Goal: Task Accomplishment & Management: Manage account settings

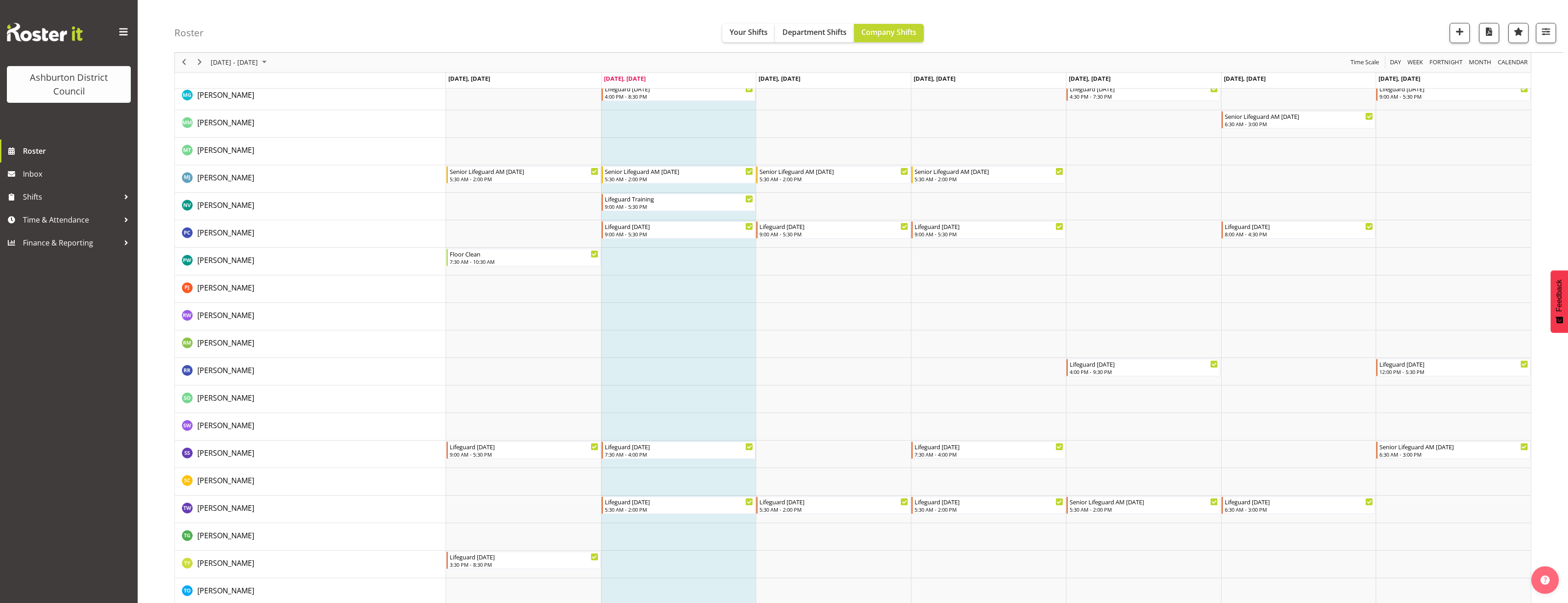
scroll to position [1744, 0]
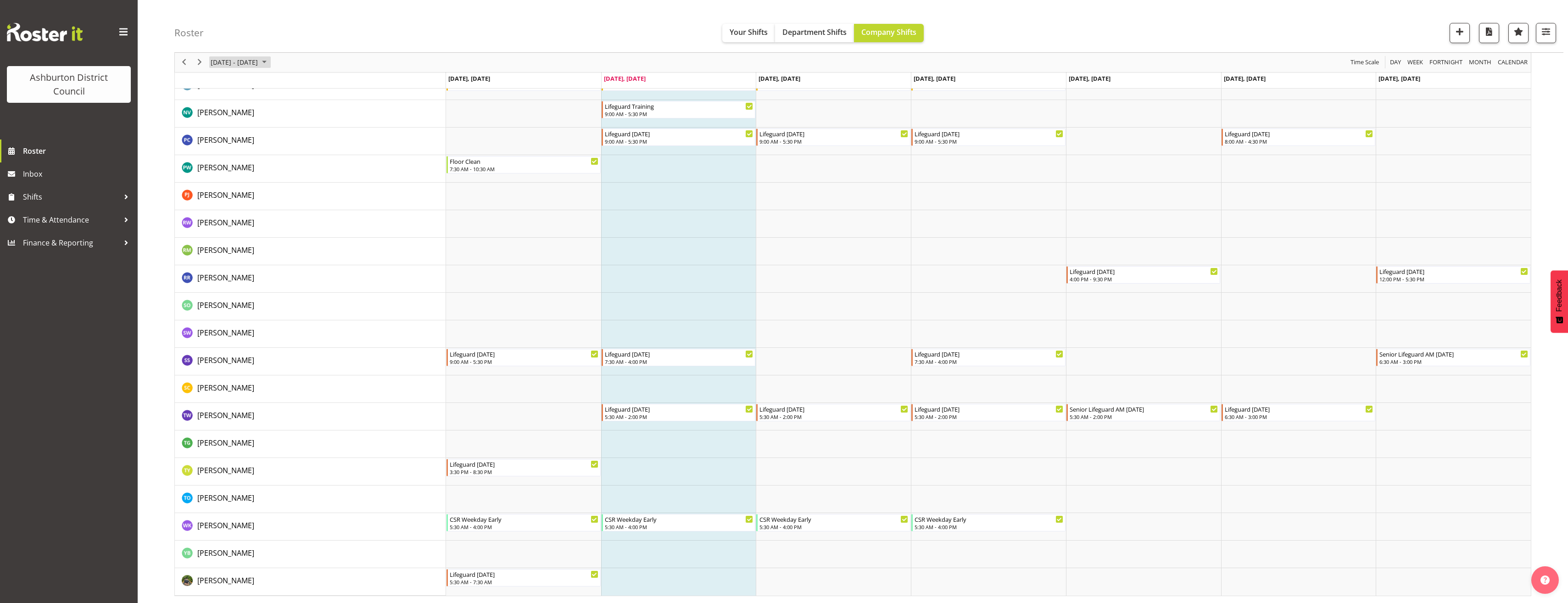
click at [254, 60] on span "[DATE] - [DATE]" at bounding box center [234, 63] width 49 height 11
click at [224, 132] on span "6" at bounding box center [220, 132] width 14 height 14
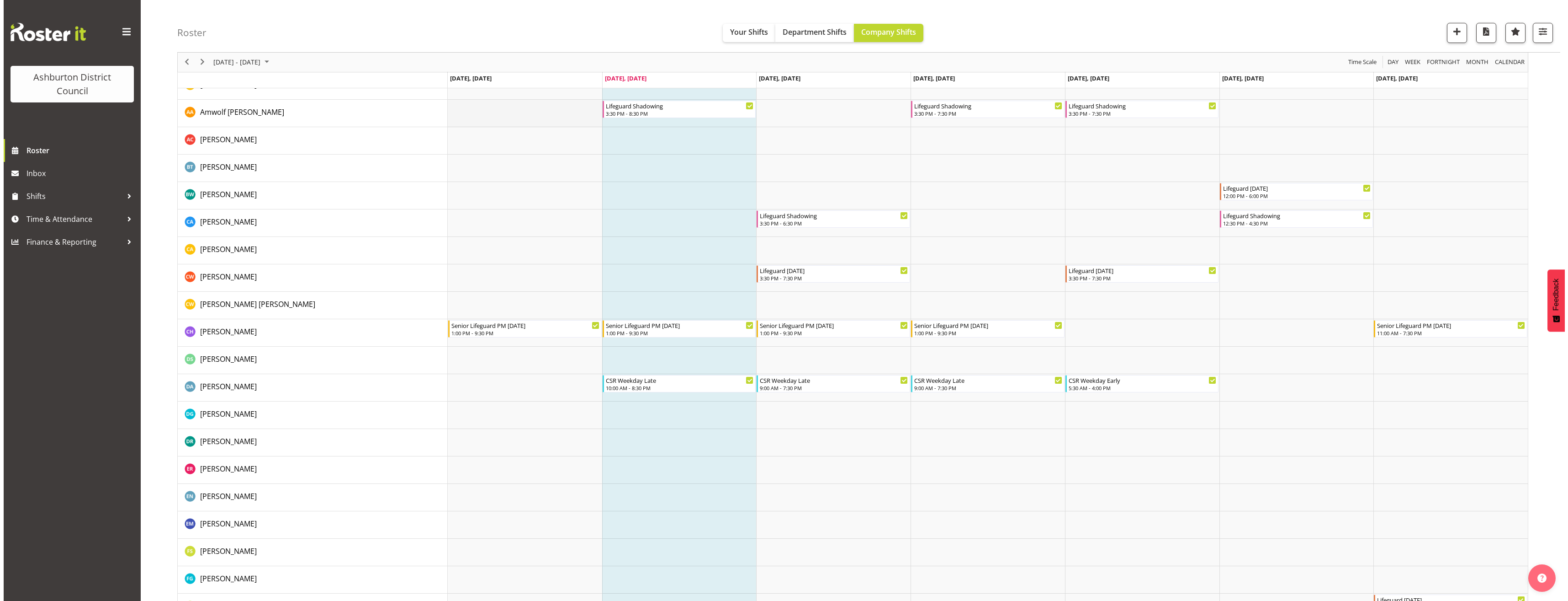
scroll to position [0, 0]
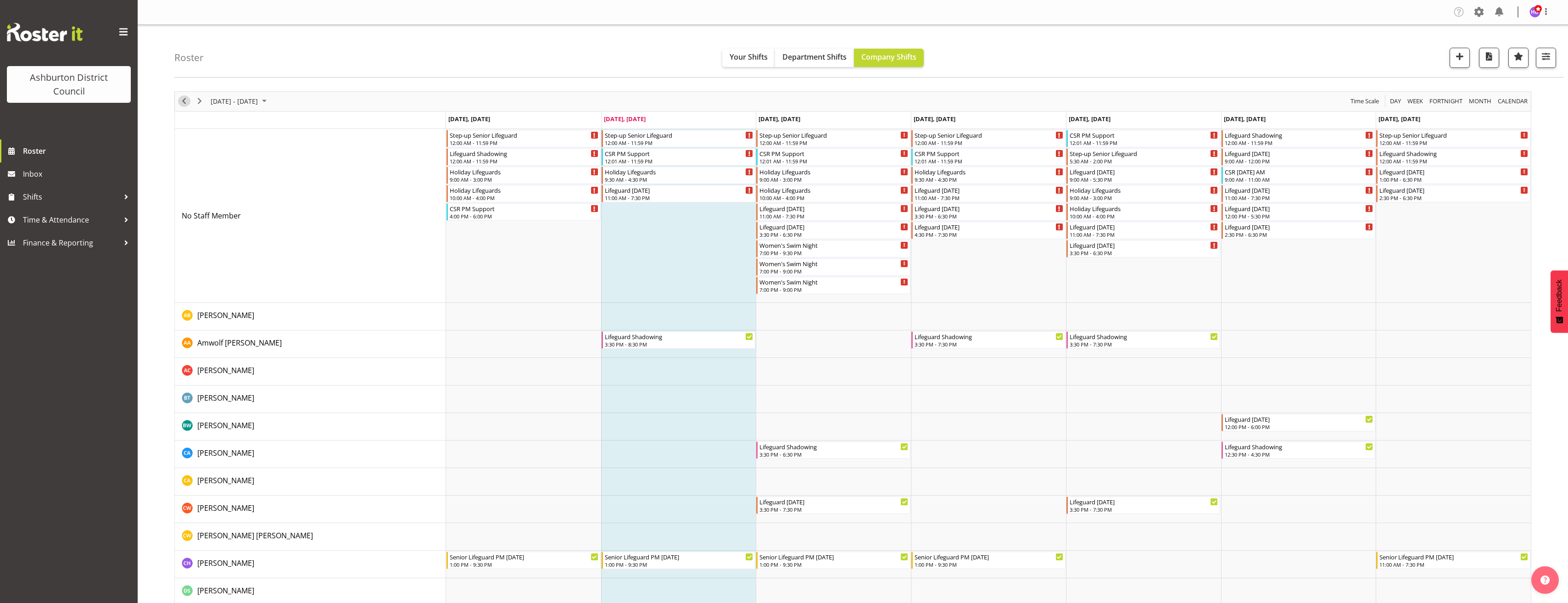
click at [180, 102] on span "Previous" at bounding box center [184, 101] width 11 height 11
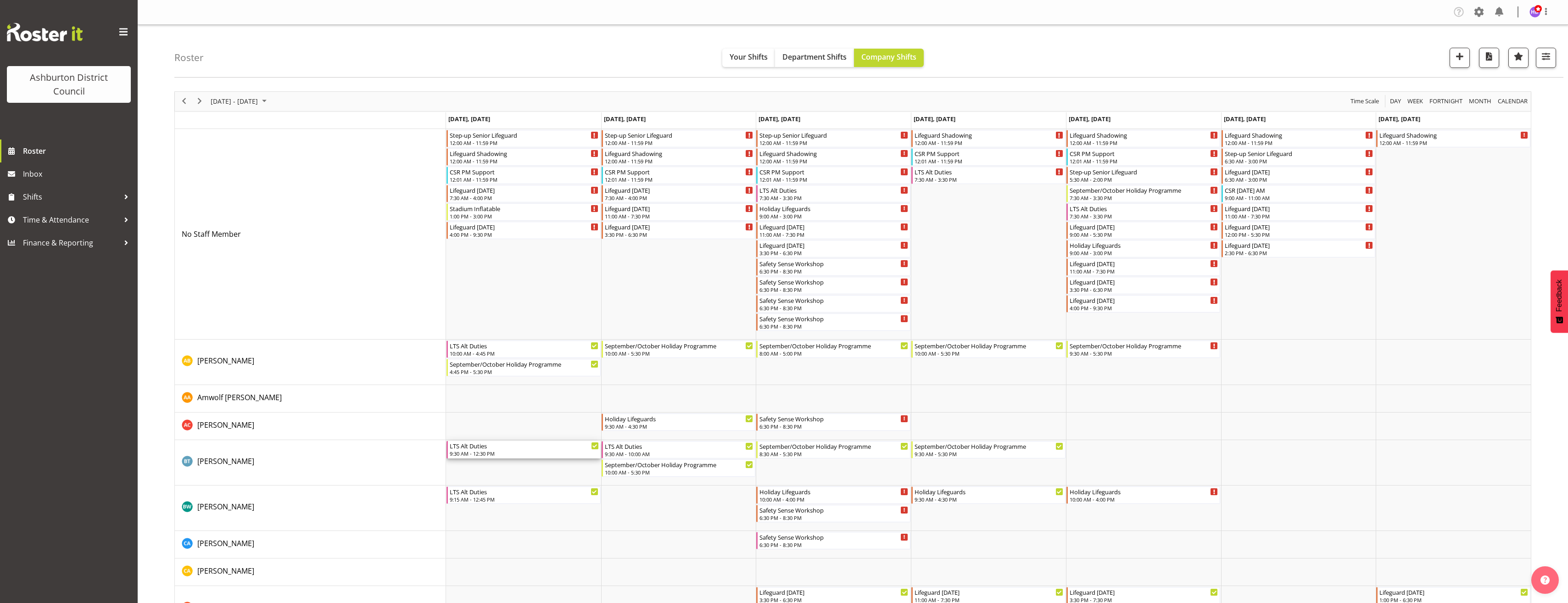
click at [502, 450] on div "9:30 AM - 12:30 PM" at bounding box center [525, 453] width 149 height 8
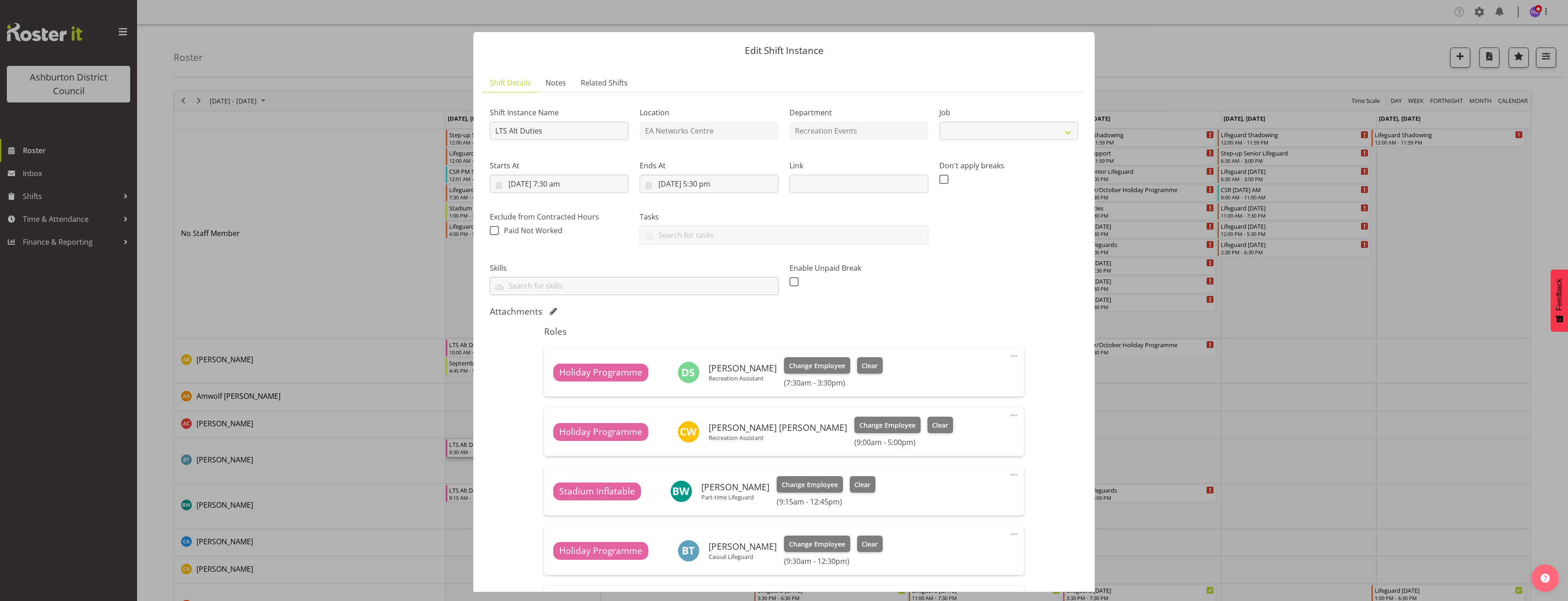
select select "10256"
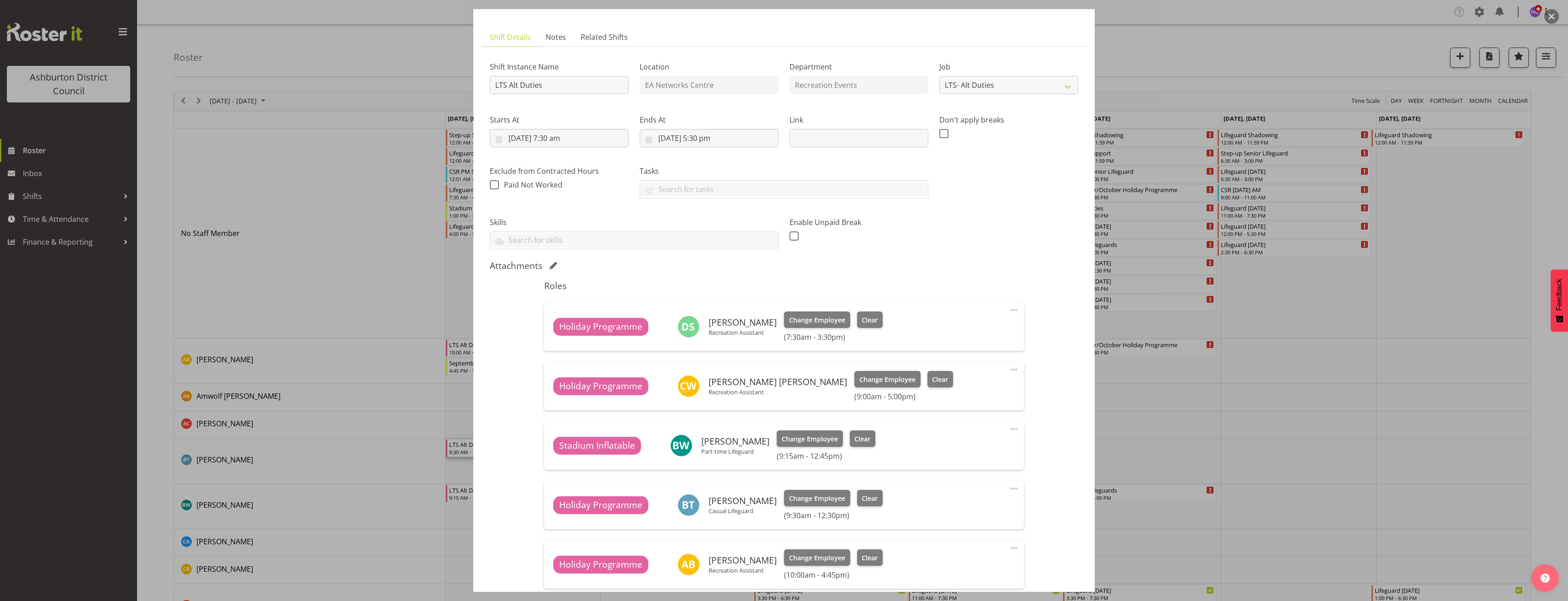
scroll to position [166, 0]
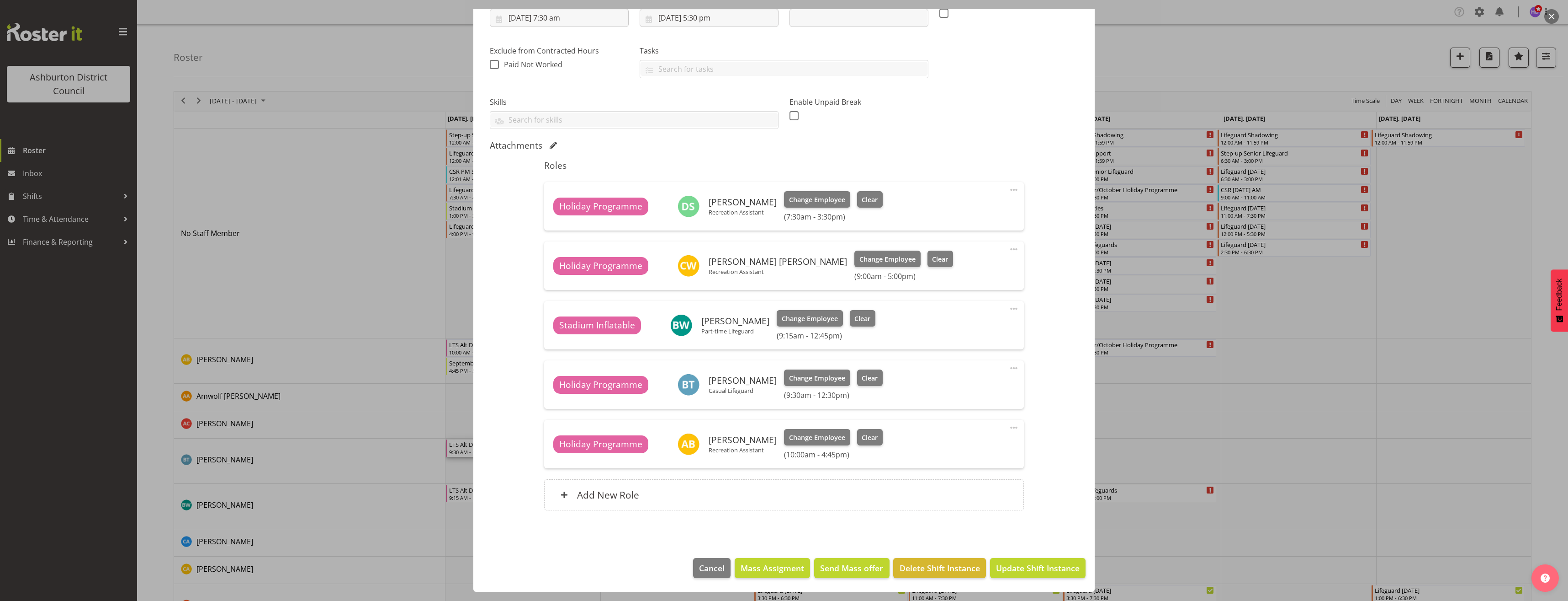
click at [1008, 368] on span at bounding box center [1014, 368] width 11 height 11
click at [981, 384] on link "Edit" at bounding box center [975, 388] width 87 height 17
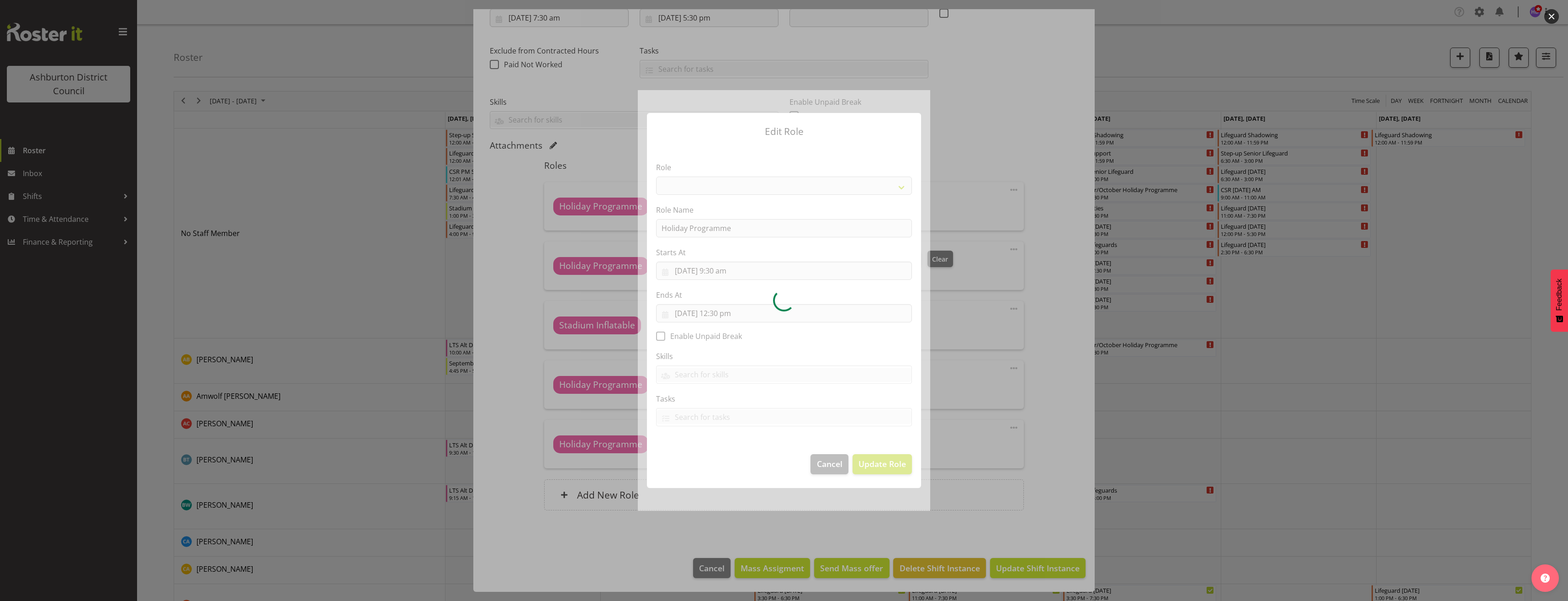
select select "1496"
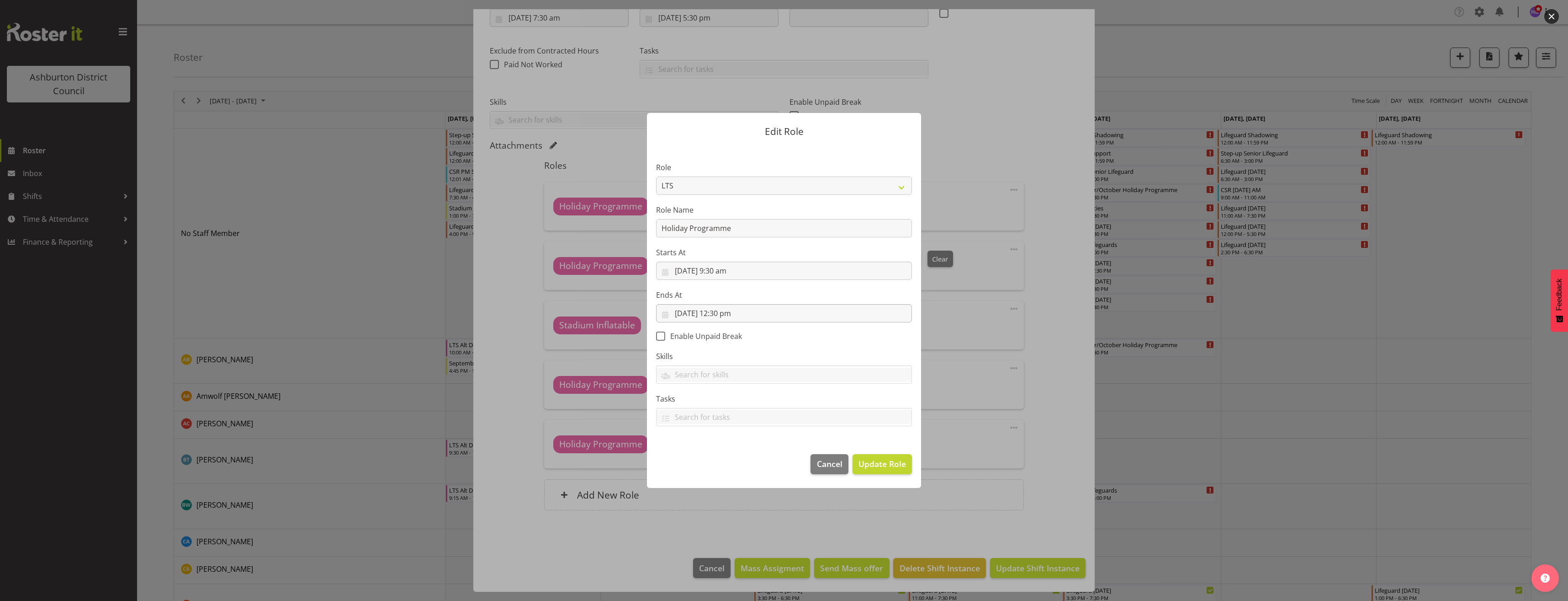
click at [732, 314] on section "Role AAGM Deputy Director AAGM Director Archivist Childrens Librarian Collectio…" at bounding box center [784, 294] width 274 height 299
click at [731, 314] on input "[DATE] 12:30 pm" at bounding box center [784, 313] width 256 height 18
click at [723, 504] on select "00 01 02 03 04 05 06 07 08 09 10 11 12 13 14 15 16 17 18 19 20 21 22 23" at bounding box center [729, 507] width 21 height 18
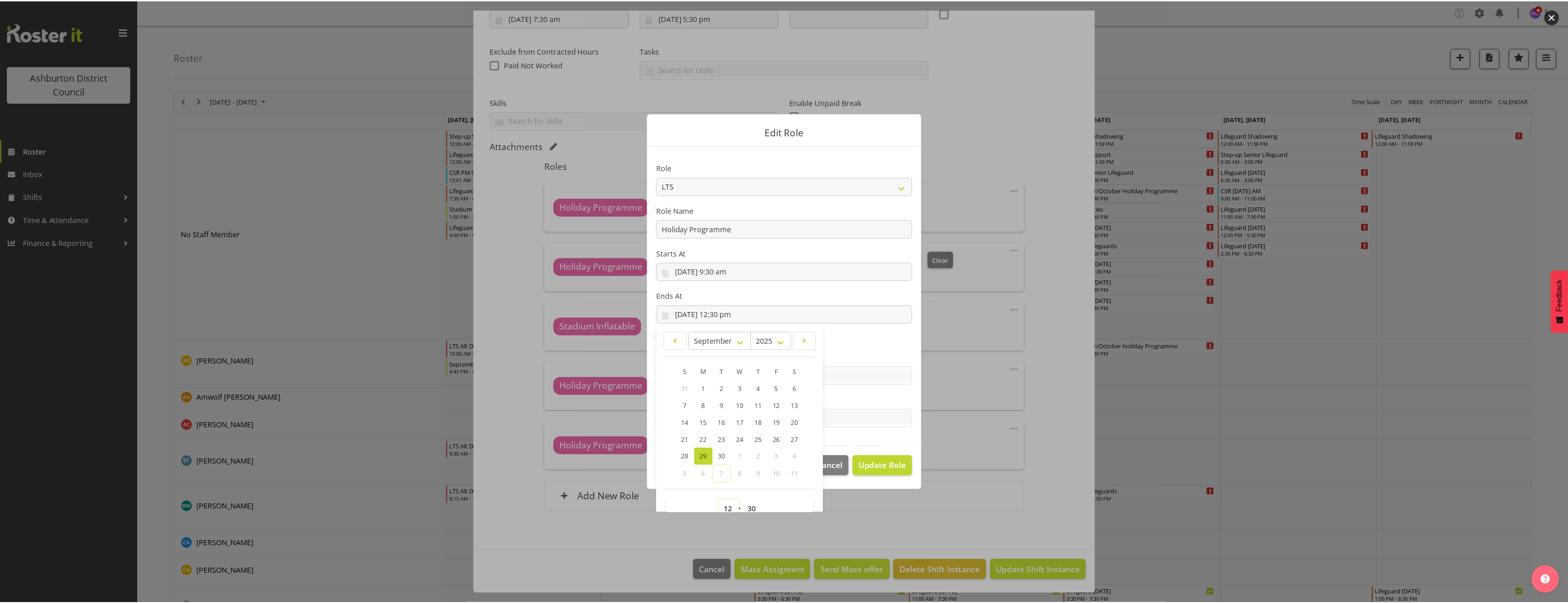
scroll to position [6, 0]
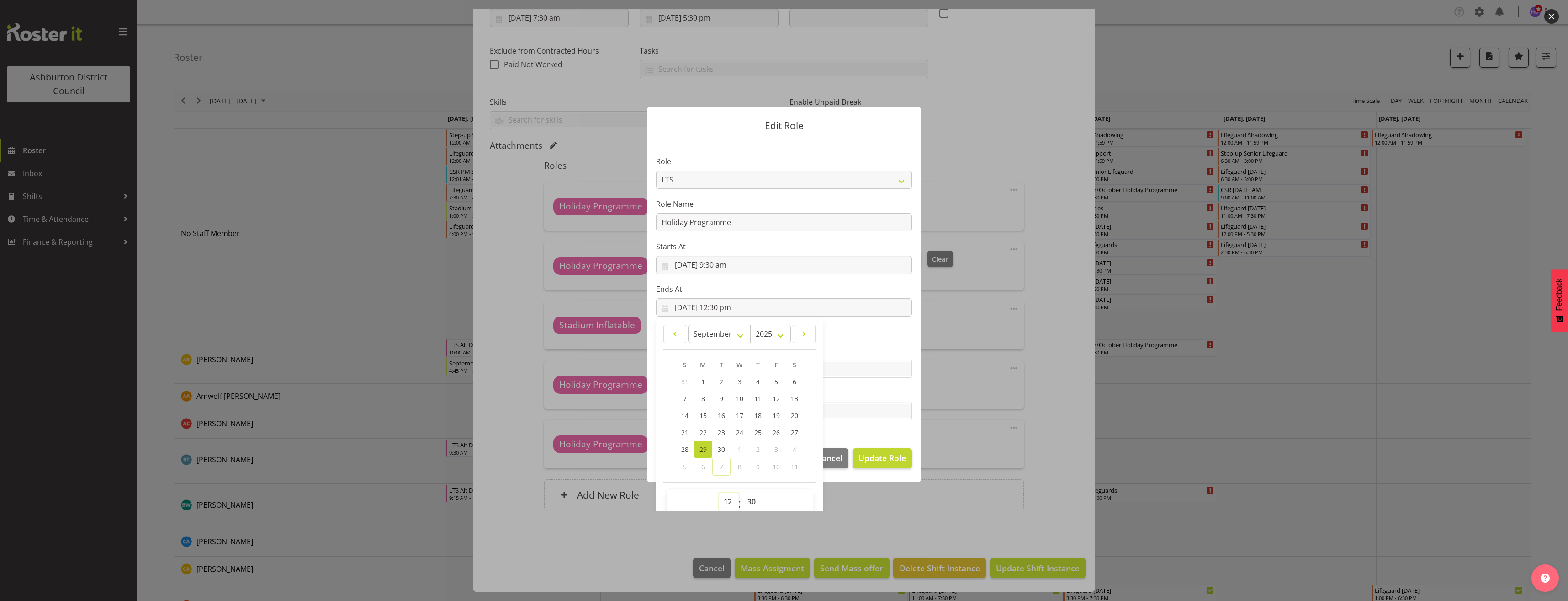
select select "13"
type input "[DATE] 1:30 pm"
click at [747, 496] on select "00 01 02 03 04 05 06 07 08 09 10 11 12 13 14 15 16 17 18 19 20 21 22 23 24 25 2…" at bounding box center [752, 501] width 21 height 18
select select "0"
click at [742, 492] on select "00 01 02 03 04 05 06 07 08 09 10 11 12 13 14 15 16 17 18 19 20 21 22 23 24 25 2…" at bounding box center [752, 501] width 21 height 18
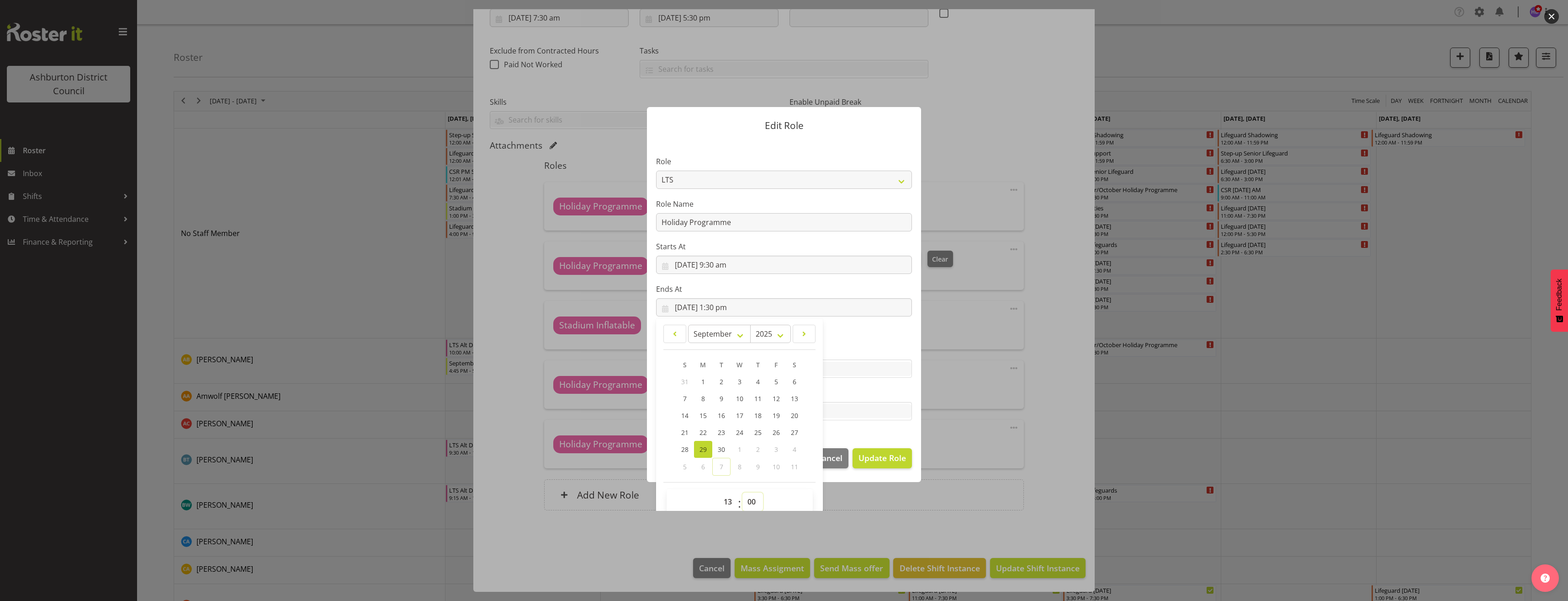
type input "[DATE] 1:00 pm"
click at [877, 464] on button "Update Role" at bounding box center [882, 458] width 60 height 20
select select
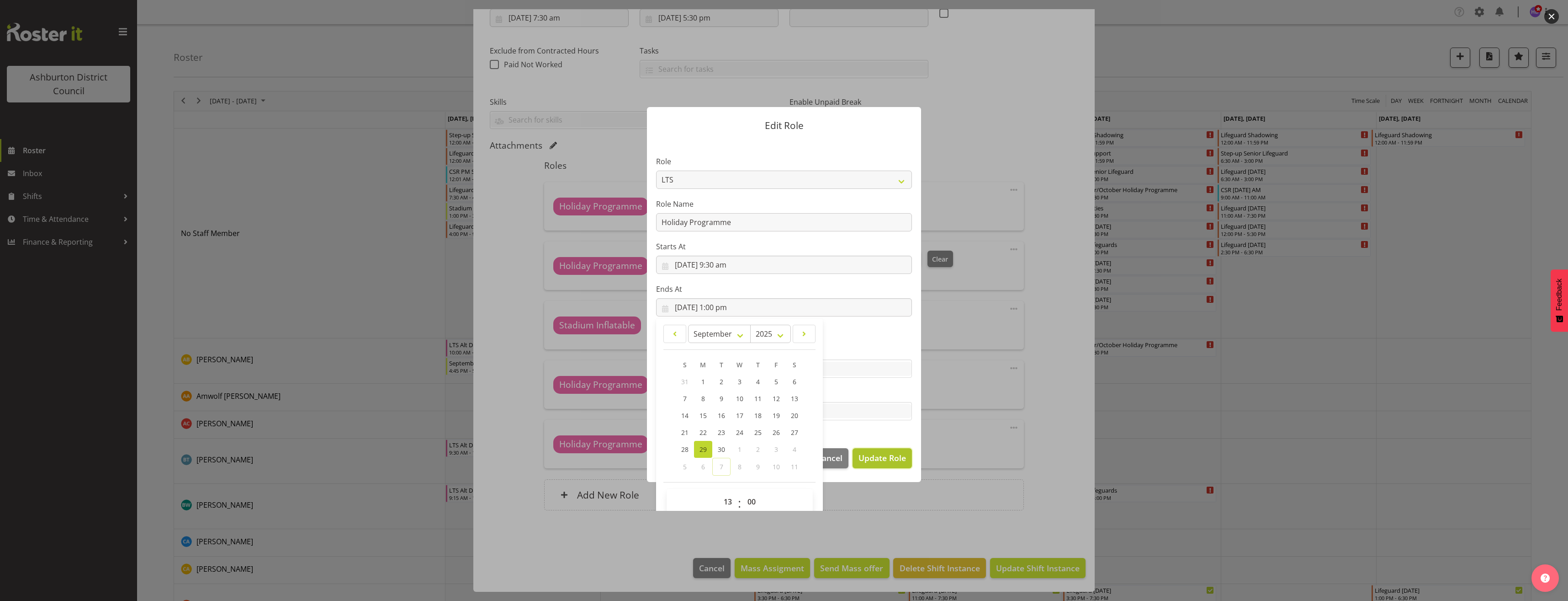
select select
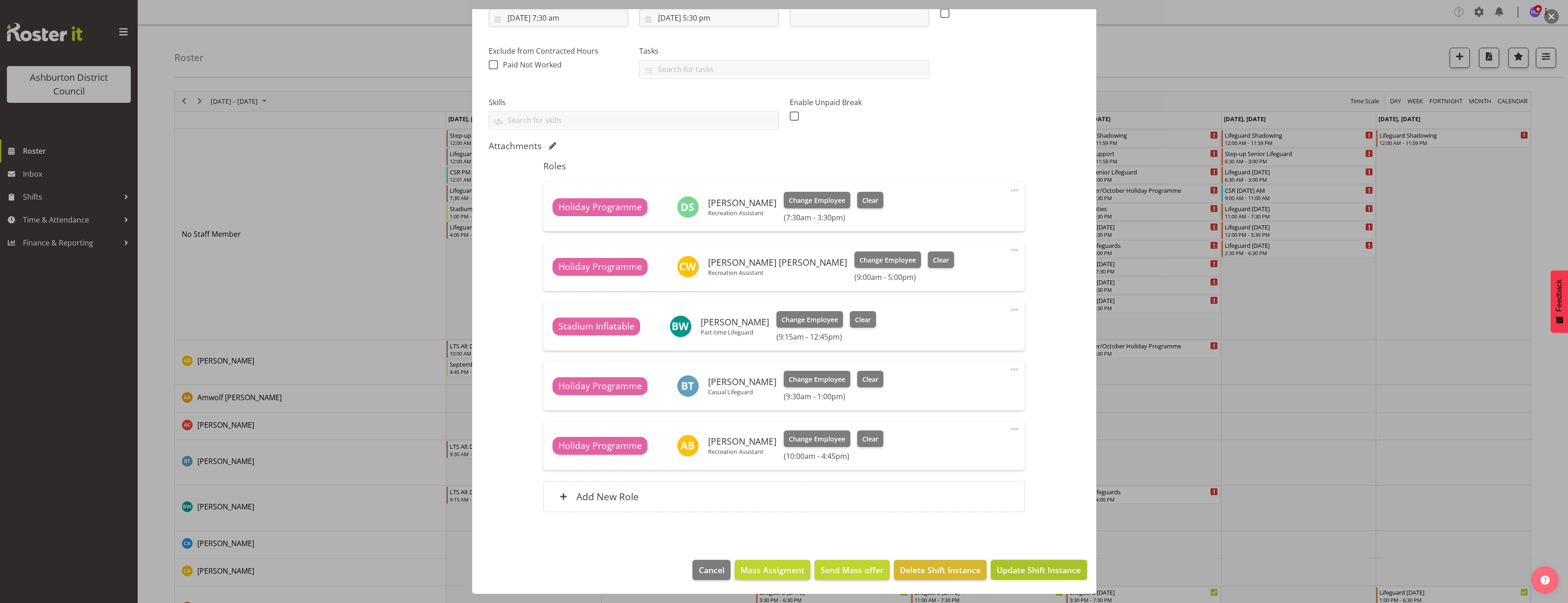
click at [1052, 570] on span "Update Shift Instance" at bounding box center [1039, 570] width 84 height 12
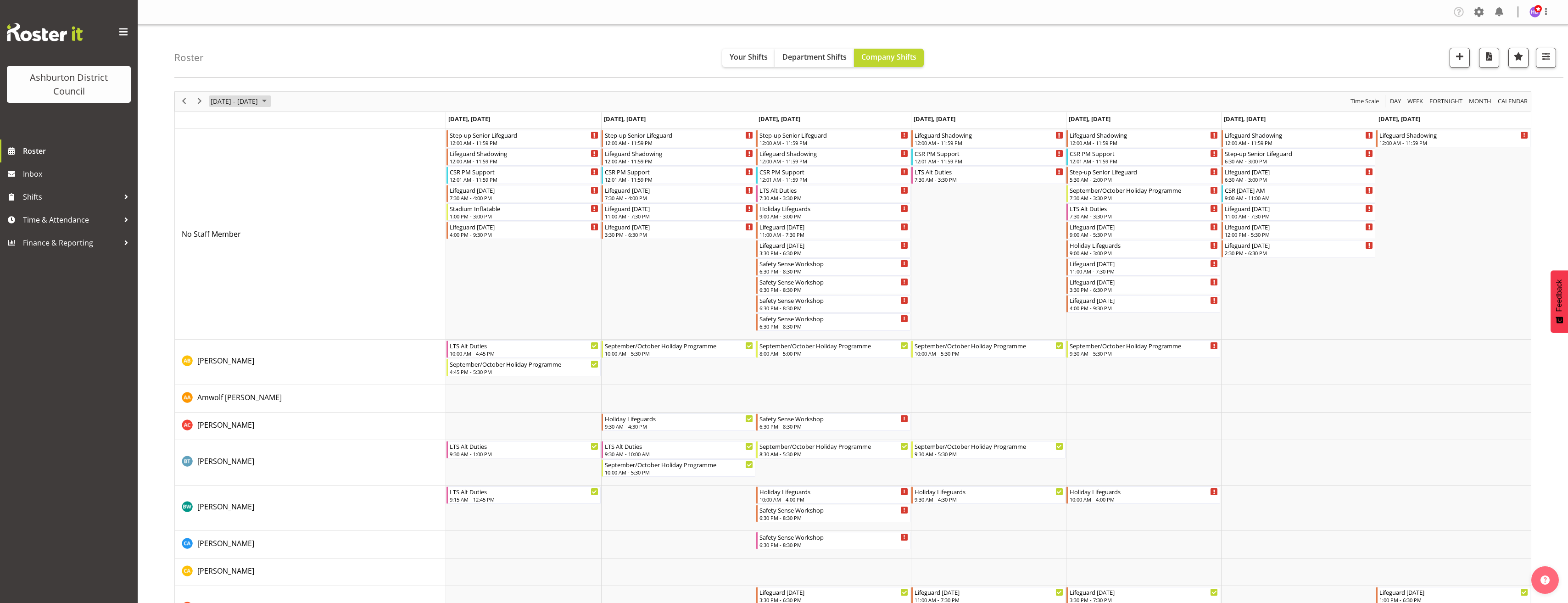
click at [270, 100] on span "September 2025" at bounding box center [265, 101] width 11 height 11
click at [309, 235] on button "[DATE]" at bounding box center [300, 237] width 31 height 13
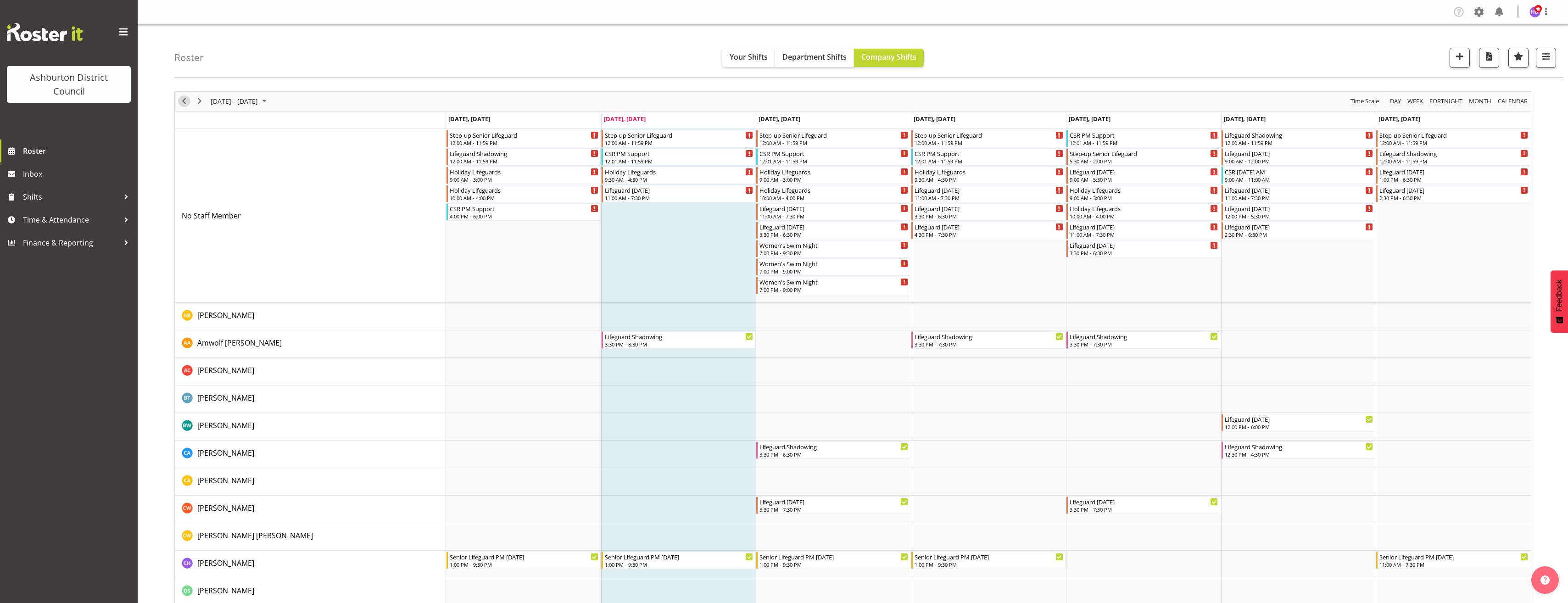
click at [183, 100] on span "Previous" at bounding box center [184, 101] width 11 height 11
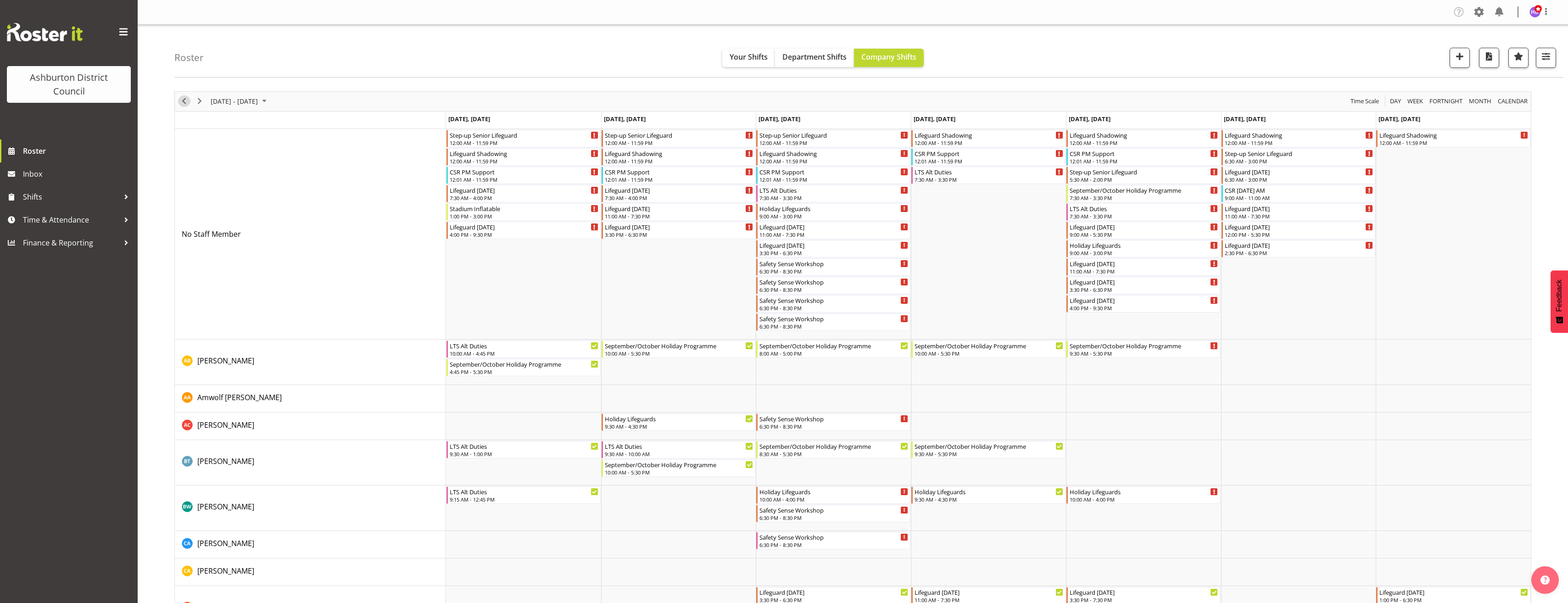
click at [189, 104] on div "previous period" at bounding box center [184, 102] width 15 height 19
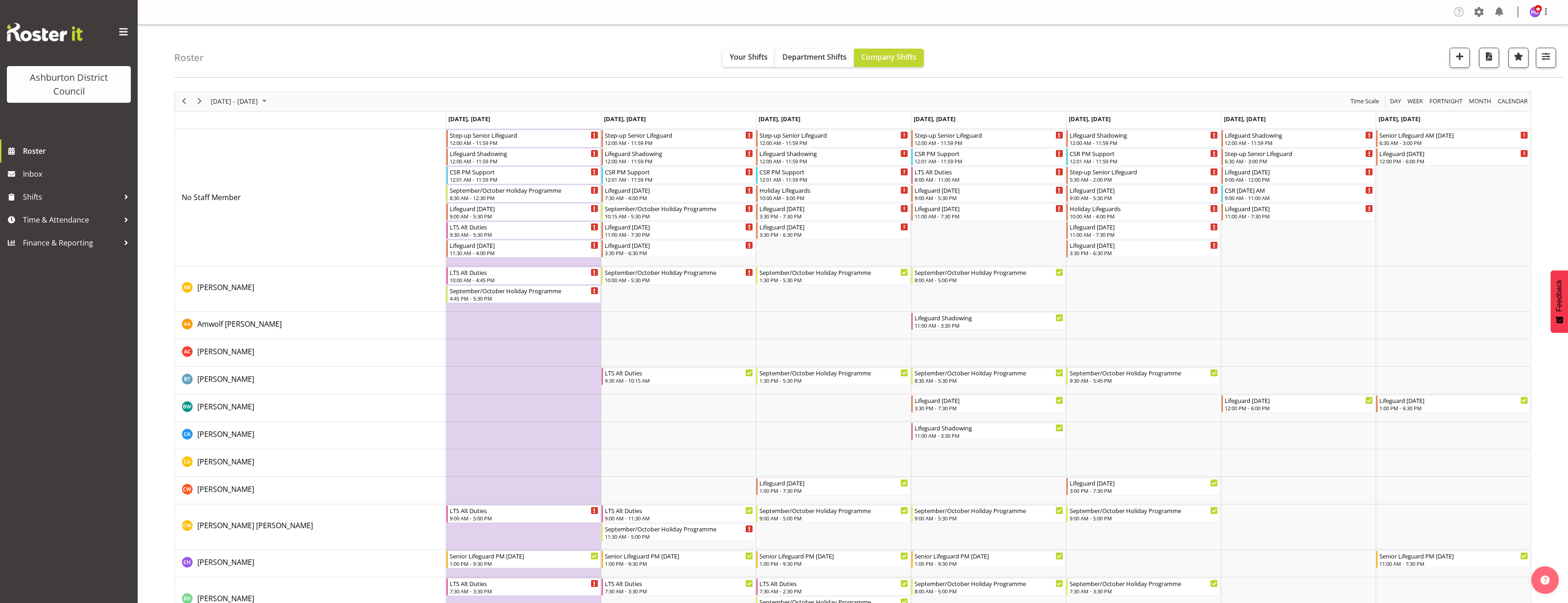
click at [200, 99] on span "Next" at bounding box center [200, 101] width 11 height 11
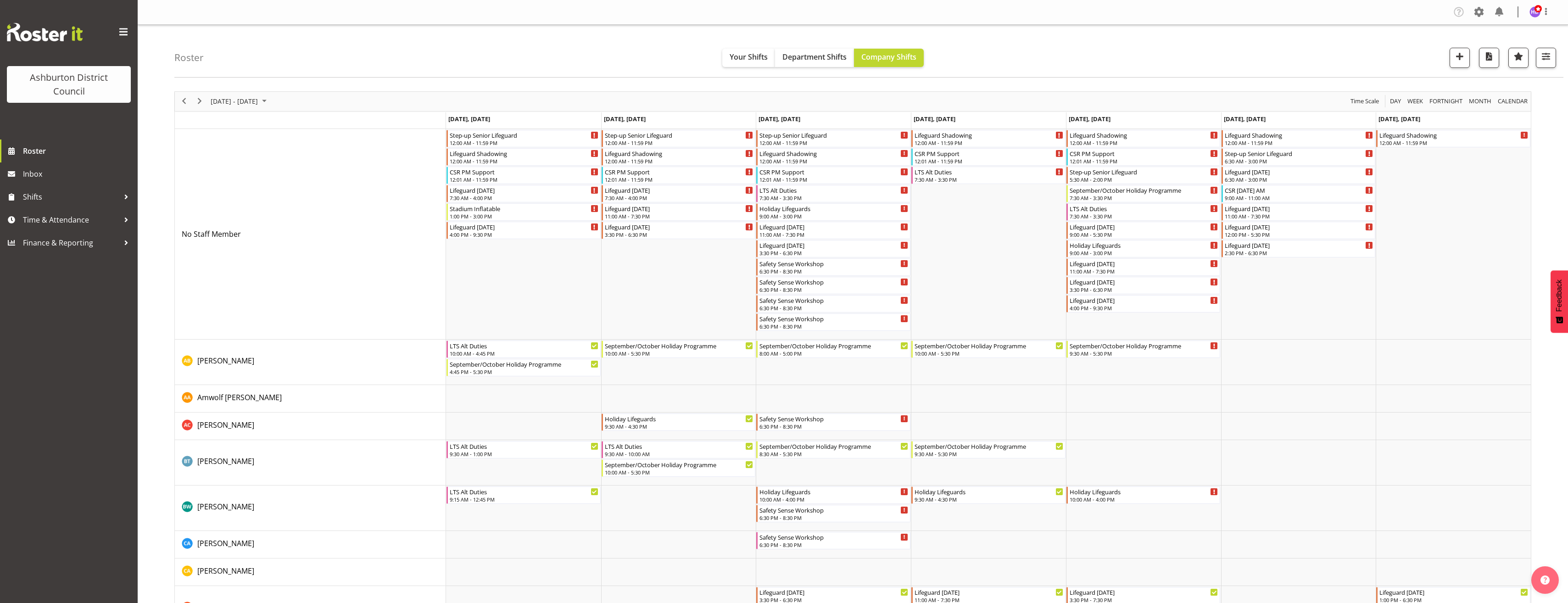
click at [619, 93] on div "[DATE] - [DATE] [DATE] Day Week Fortnight Month calendar Month Agenda Time Scale" at bounding box center [853, 102] width 1356 height 19
click at [658, 99] on div "[DATE] - [DATE] [DATE] Day Week Fortnight Month calendar Month Agenda Time Scale" at bounding box center [853, 102] width 1356 height 19
click at [199, 108] on div "next period" at bounding box center [199, 102] width 15 height 19
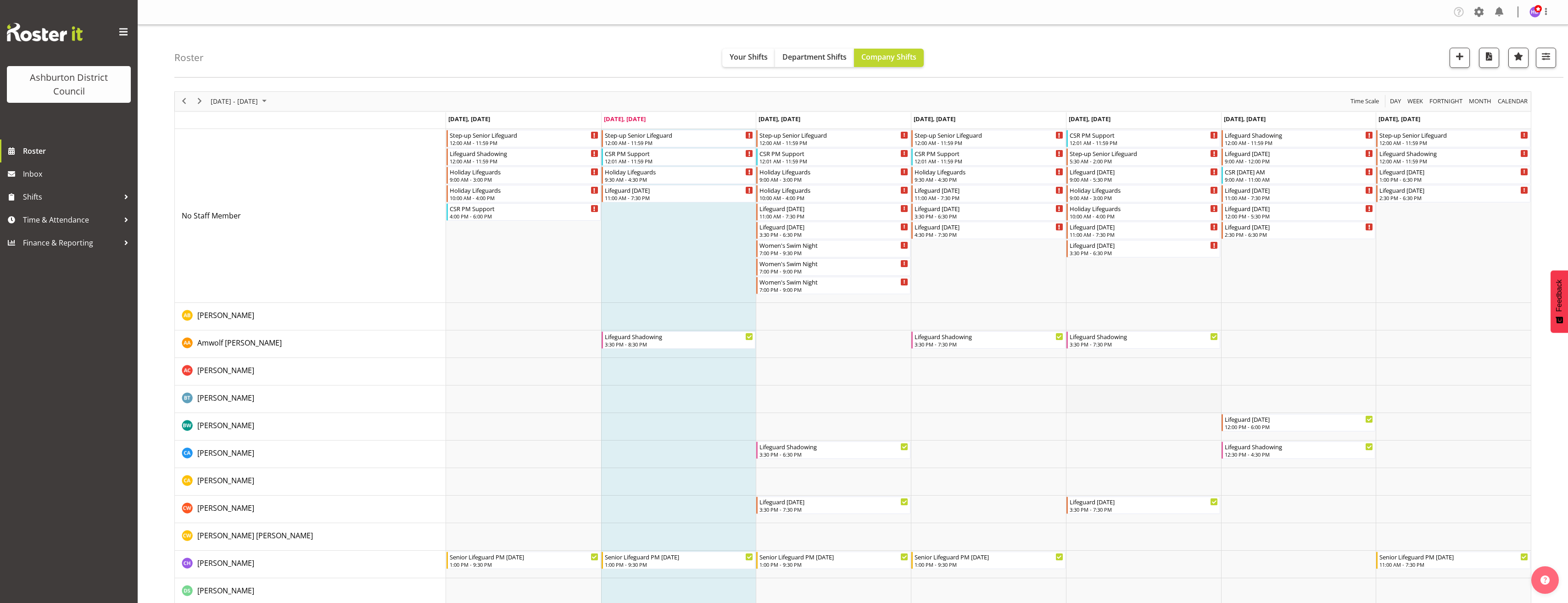
click at [1102, 408] on td "Timeline Week of October 7, 2025" at bounding box center [1143, 399] width 155 height 28
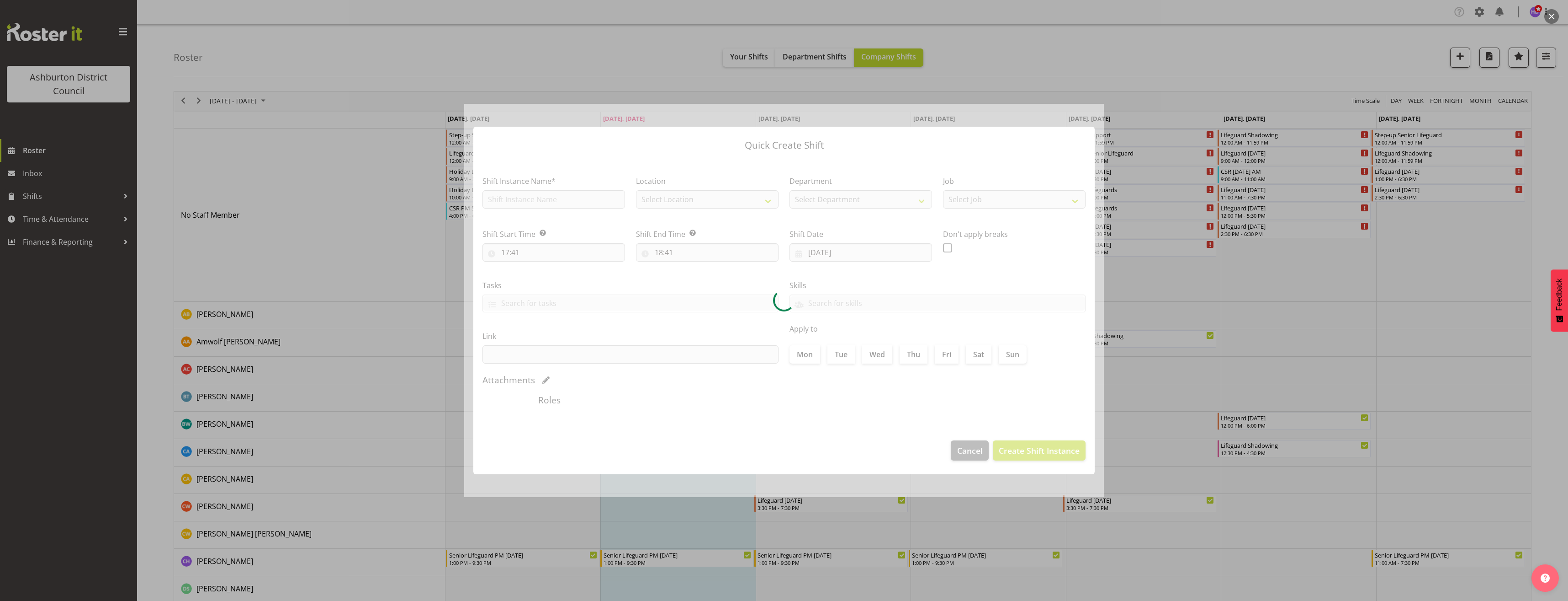
type input "[DATE]"
checkbox input "true"
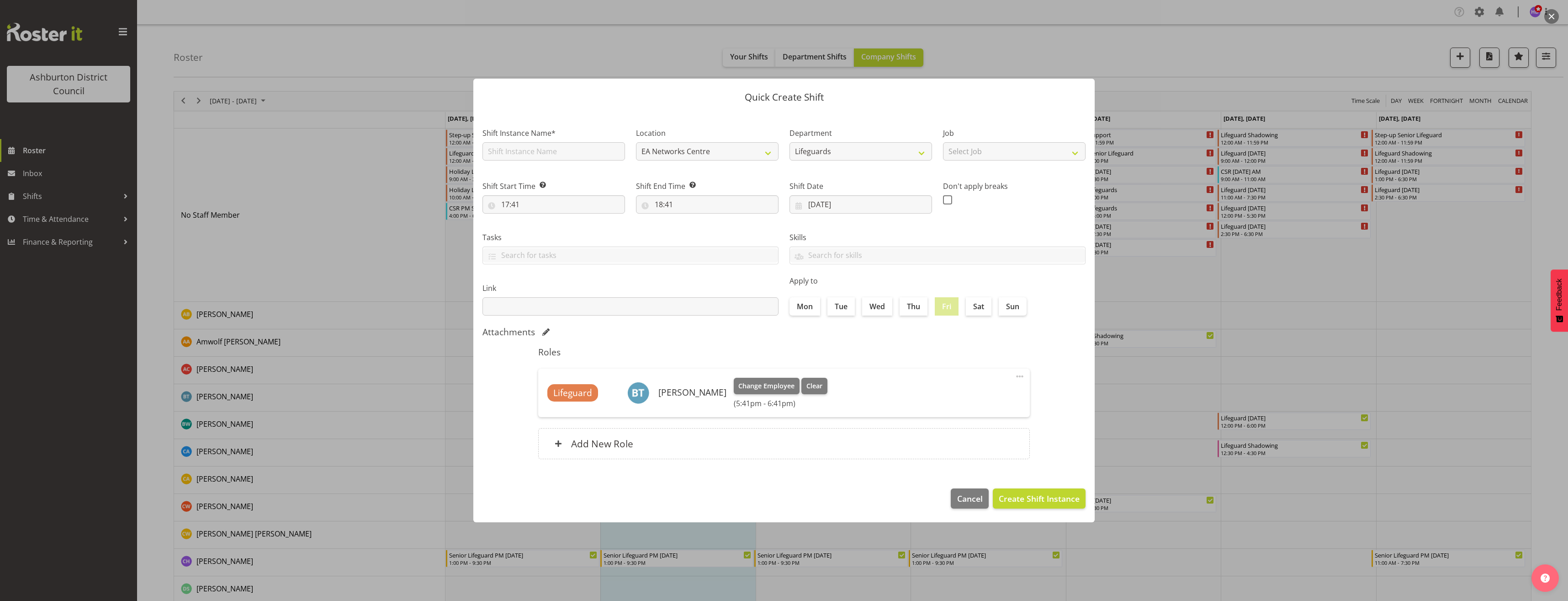
click at [271, 162] on div at bounding box center [784, 300] width 1568 height 601
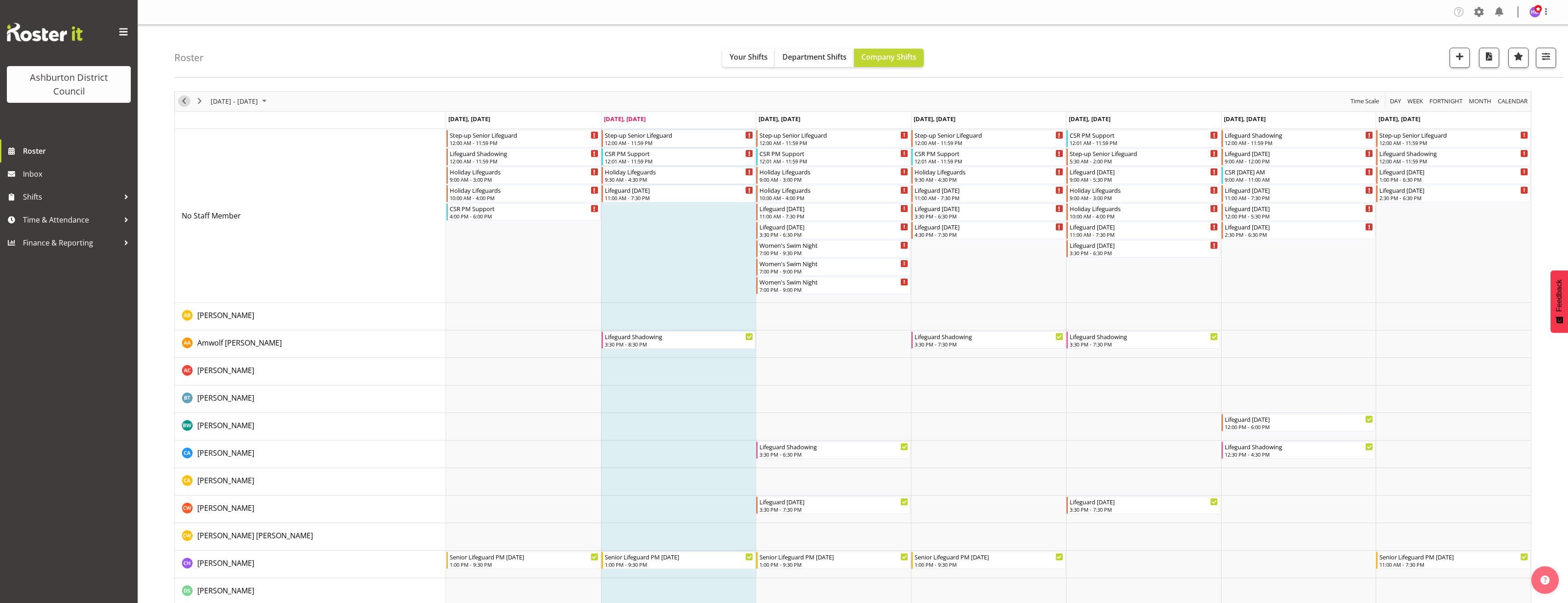
click at [180, 102] on span "Previous" at bounding box center [184, 101] width 11 height 11
